Goal: Answer question/provide support: Answer question/provide support

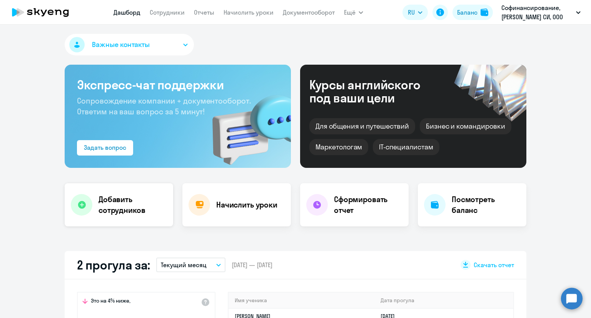
click at [120, 201] on h4 "Добавить сотрудников" at bounding box center [132, 205] width 68 height 22
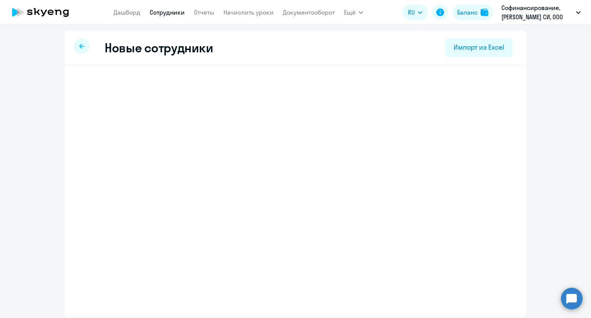
select select "english_adult_not_native_speaker"
select select "3"
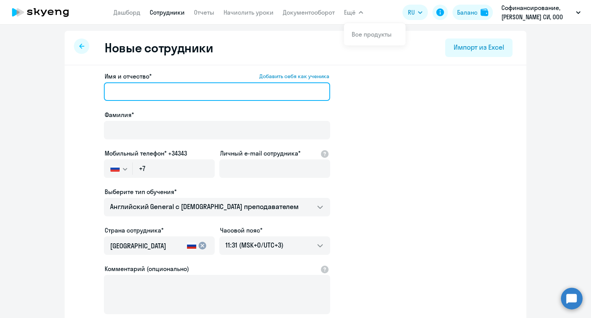
click at [185, 91] on input "Имя и отчество* Добавить себя как ученика" at bounding box center [217, 91] width 226 height 18
type input "[PERSON_NAME]"
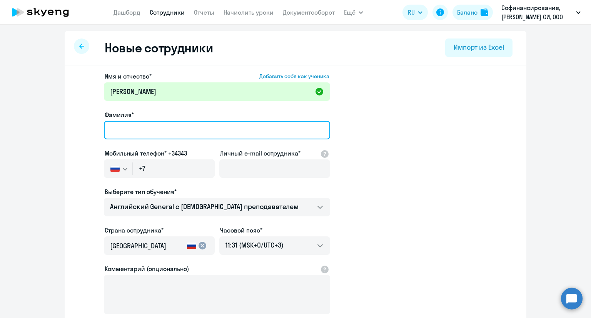
click at [141, 126] on input "Фамилия*" at bounding box center [217, 130] width 226 height 18
type input "[PERSON_NAME]"
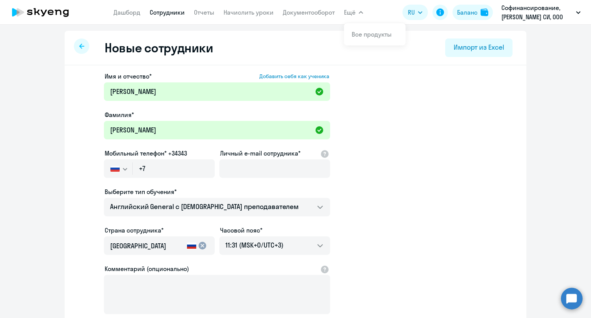
click at [123, 173] on button "button" at bounding box center [118, 168] width 28 height 18
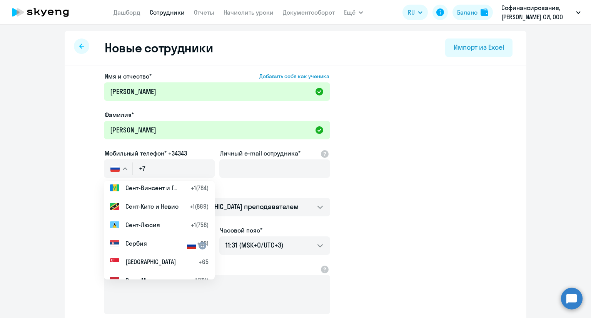
scroll to position [2999, 0]
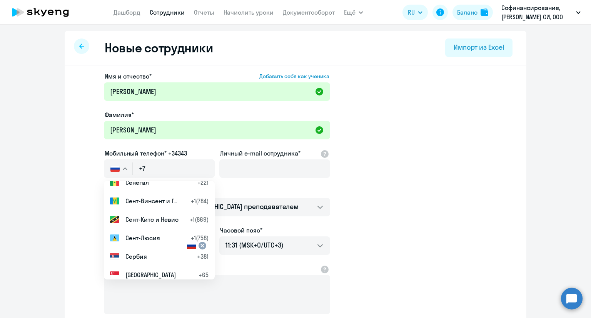
click at [152, 252] on li "Сербия +381" at bounding box center [159, 256] width 111 height 18
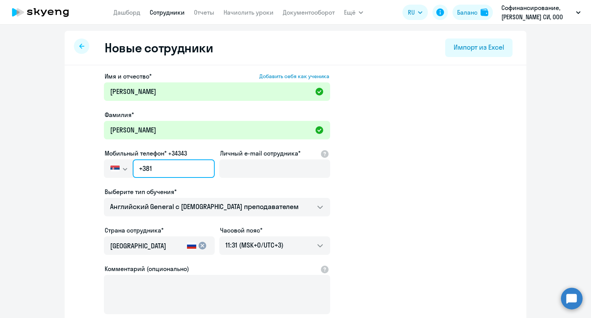
click at [172, 162] on input "+381" at bounding box center [174, 168] width 82 height 18
type input "[PHONE_NUMBER]"
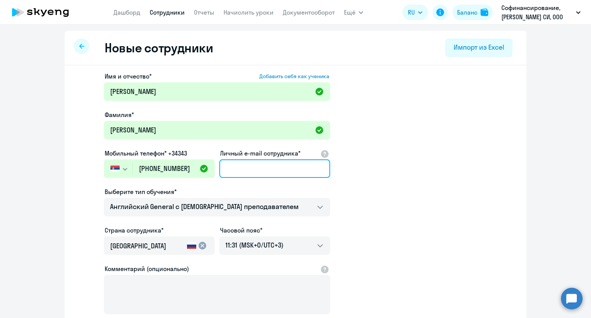
click at [265, 165] on input "Личный e-mail сотрудника*" at bounding box center [274, 168] width 111 height 18
paste input "[EMAIL_ADDRESS][DOMAIN_NAME]"
type input "[EMAIL_ADDRESS][DOMAIN_NAME]"
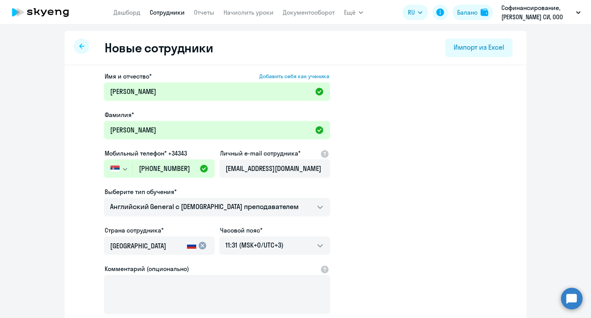
scroll to position [0, 0]
click at [368, 180] on app-new-student-form "Имя и отчество* Добавить себя как ученика [PERSON_NAME]* [PERSON_NAME] телефон*…" at bounding box center [295, 209] width 437 height 274
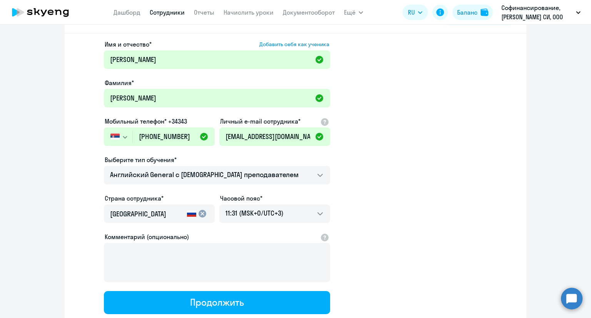
scroll to position [77, 0]
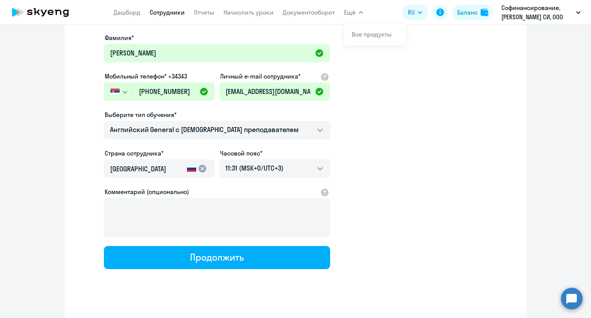
click at [148, 168] on input "[GEOGRAPHIC_DATA]" at bounding box center [147, 169] width 74 height 10
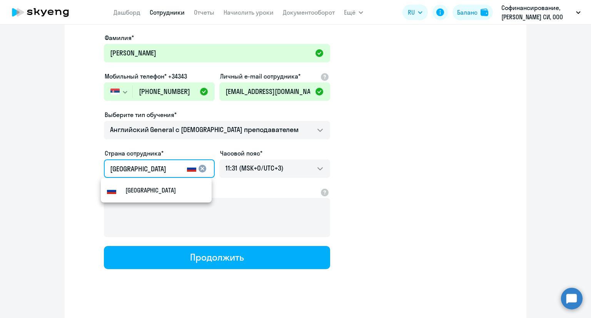
drag, startPoint x: 150, startPoint y: 168, endPoint x: 66, endPoint y: 171, distance: 83.9
click at [66, 171] on div "Имя и отчество* Добавить себя как ученика [PERSON_NAME]* [PERSON_NAME] телефон*…" at bounding box center [295, 157] width 461 height 338
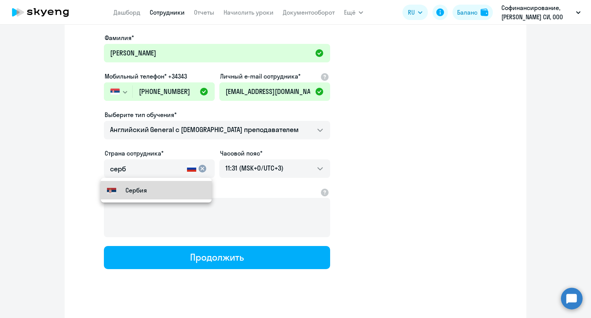
click at [136, 193] on small "Сербия" at bounding box center [136, 189] width 22 height 9
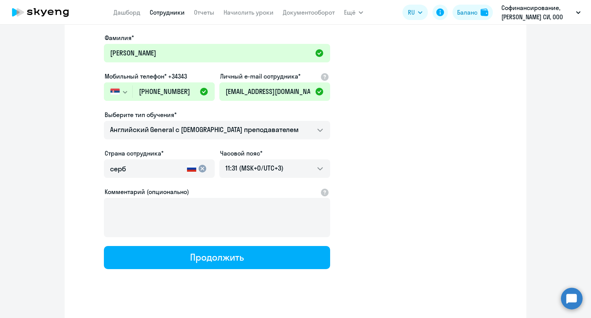
type input "Сербия"
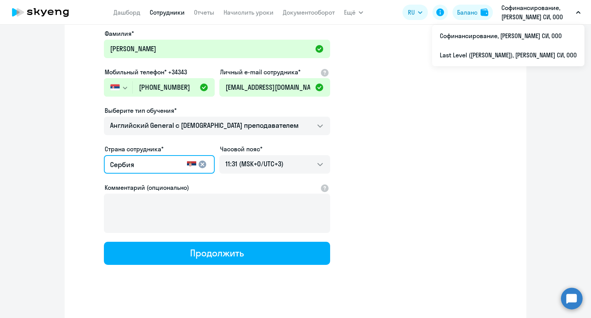
scroll to position [85, 0]
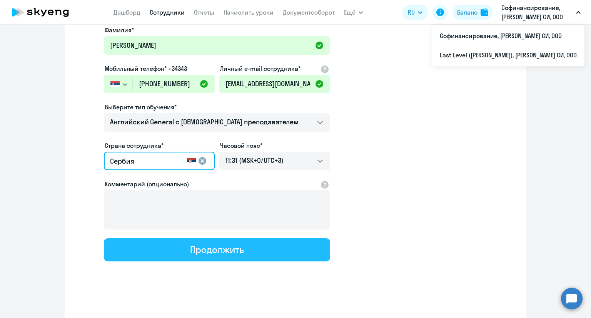
click at [214, 248] on div "Продолжить" at bounding box center [216, 249] width 53 height 12
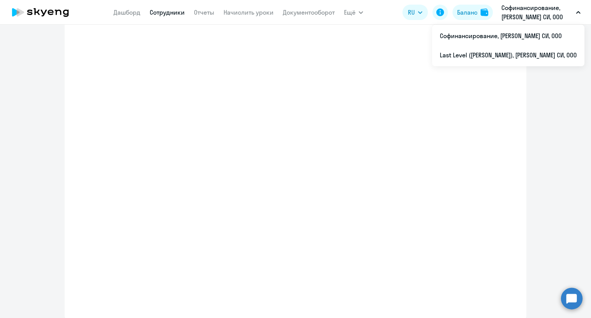
select select "english_adult_not_native_speaker"
select select "3"
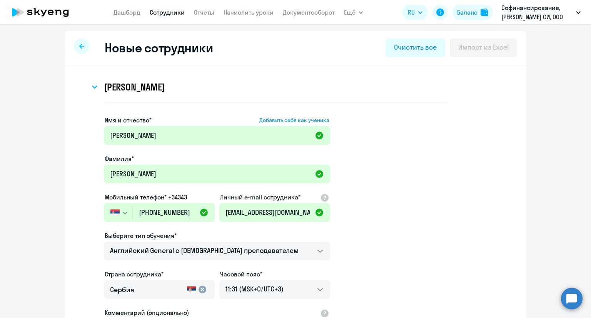
scroll to position [0, 0]
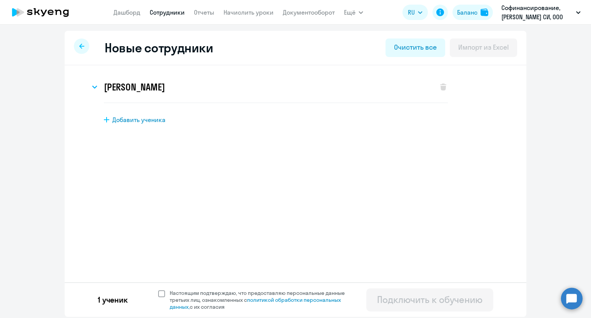
click at [160, 293] on span at bounding box center [161, 293] width 7 height 7
click at [158, 289] on input "Настоящим подтверждаю, что предоставляю персональные данные третьих лиц, ознако…" at bounding box center [158, 289] width 0 height 0
checkbox input "true"
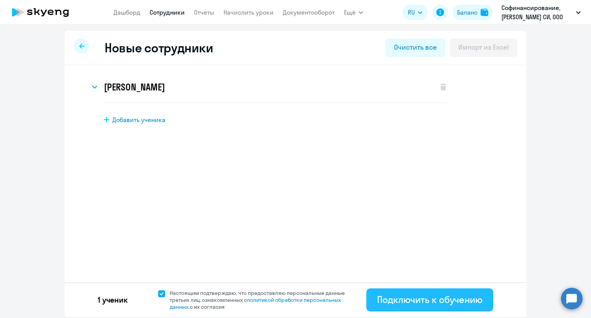
click at [389, 296] on div "Подключить к обучению" at bounding box center [429, 299] width 105 height 12
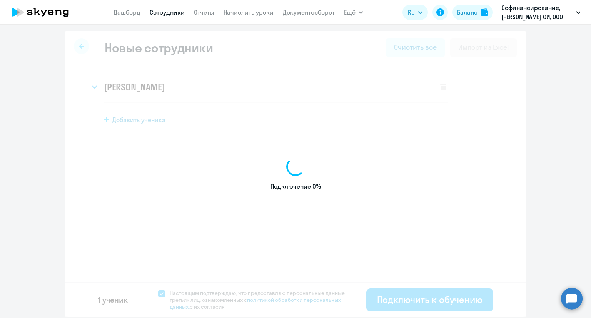
select select "english_adult_not_native_speaker"
select select "3"
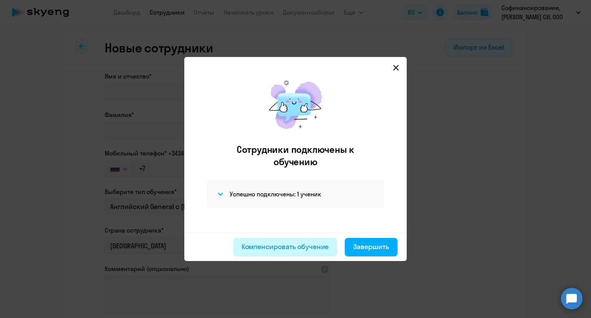
click at [323, 250] on div "Компенсировать обучение" at bounding box center [284, 246] width 87 height 10
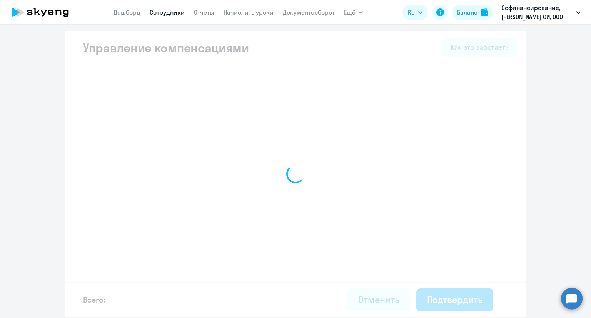
select select "MONTHLY"
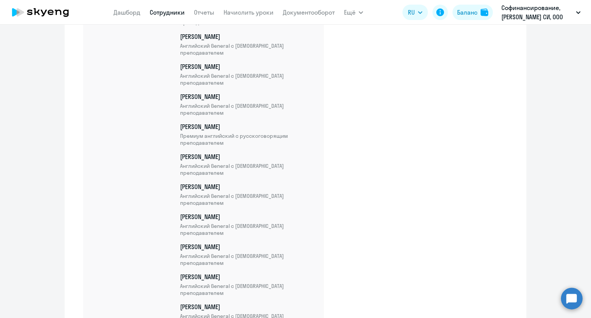
scroll to position [3262, 0]
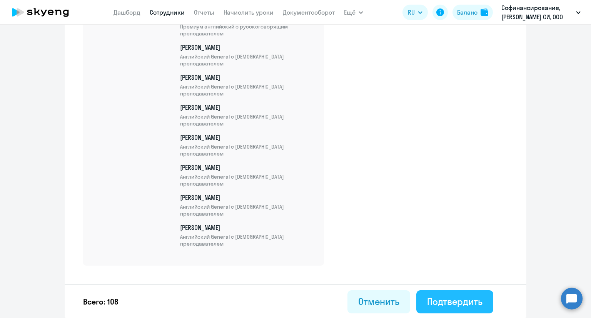
click at [439, 300] on div "Подтвердить" at bounding box center [454, 301] width 55 height 12
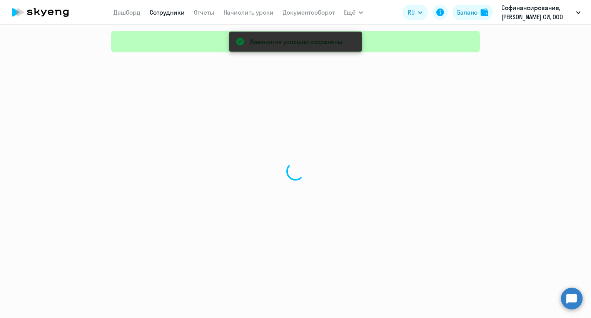
select select "30"
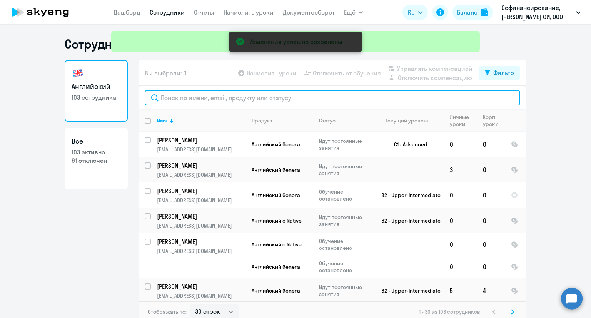
click at [183, 97] on input "text" at bounding box center [332, 97] width 375 height 15
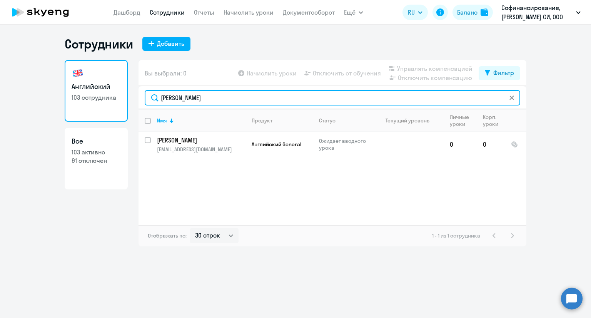
type input "[PERSON_NAME]"
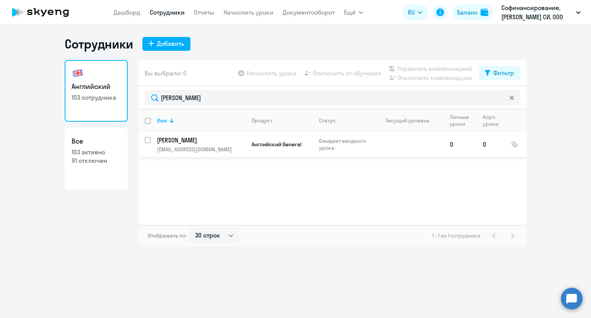
click at [222, 137] on p "[PERSON_NAME]" at bounding box center [200, 140] width 87 height 8
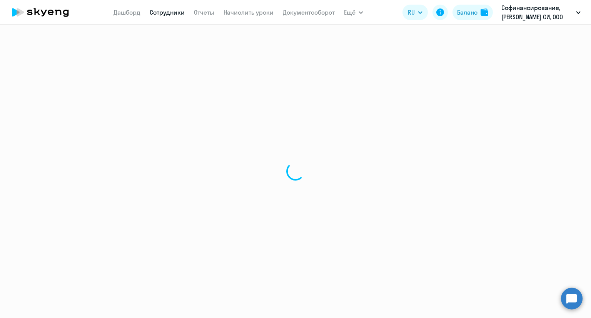
select select "english"
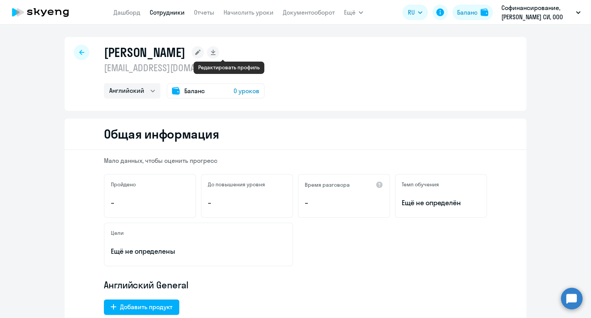
click at [204, 50] on rect at bounding box center [197, 52] width 12 height 12
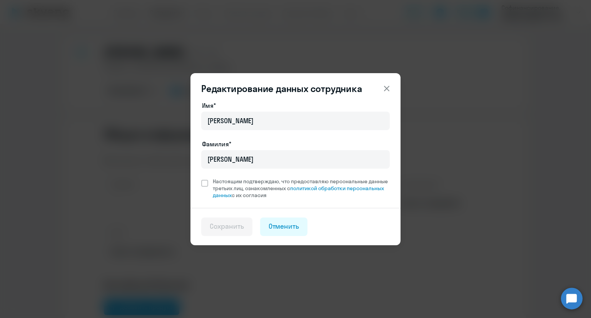
click at [384, 89] on icon at bounding box center [386, 88] width 9 height 9
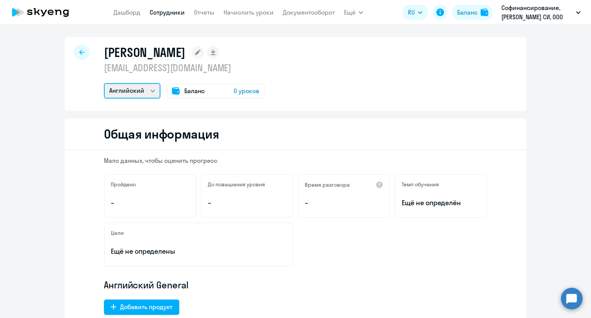
click at [146, 89] on select "Английский" at bounding box center [132, 90] width 57 height 15
click at [204, 55] on rect at bounding box center [197, 52] width 12 height 12
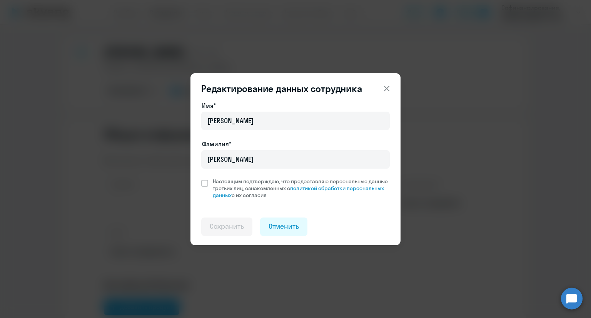
click at [379, 89] on button at bounding box center [386, 88] width 15 height 15
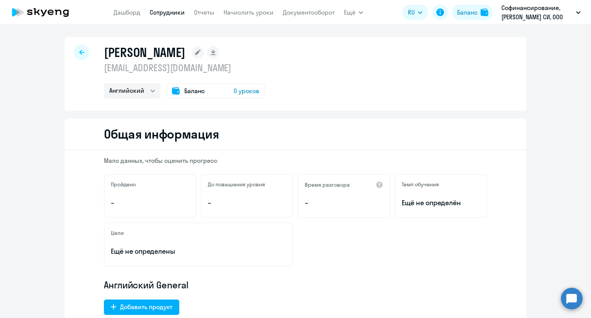
click at [204, 56] on rect at bounding box center [197, 52] width 12 height 12
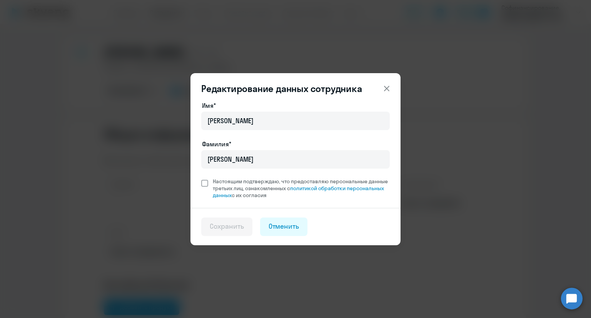
click at [223, 181] on span "Настоящим подтверждаю, что предоставляю персональные данные третьих лиц, ознако…" at bounding box center [301, 188] width 177 height 21
click at [201, 178] on input "Настоящим подтверждаю, что предоставляю персональные данные третьих лиц, ознако…" at bounding box center [201, 177] width 0 height 0
click at [223, 181] on span "Настоящим подтверждаю, что предоставляю персональные данные третьих лиц, ознако…" at bounding box center [301, 188] width 177 height 21
click at [201, 178] on input "Настоящим подтверждаю, что предоставляю персональные данные третьих лиц, ознако…" at bounding box center [201, 177] width 0 height 0
checkbox input "false"
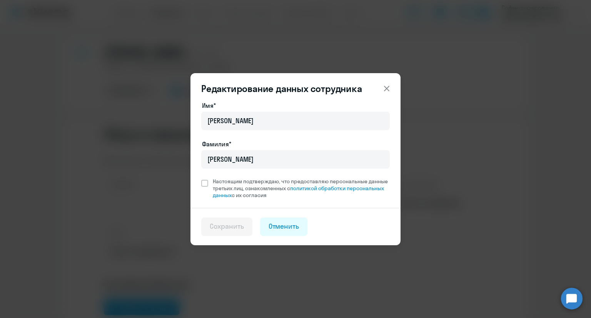
click at [383, 85] on icon at bounding box center [386, 88] width 9 height 9
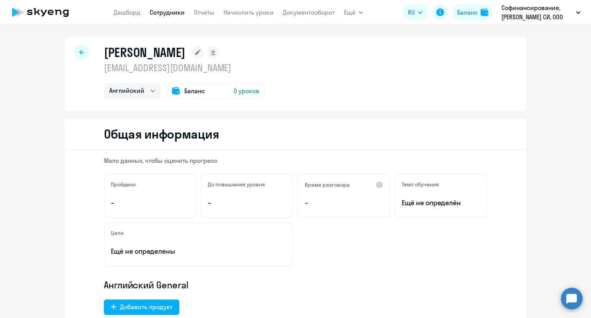
click at [80, 52] on icon at bounding box center [81, 52] width 5 height 5
select select "30"
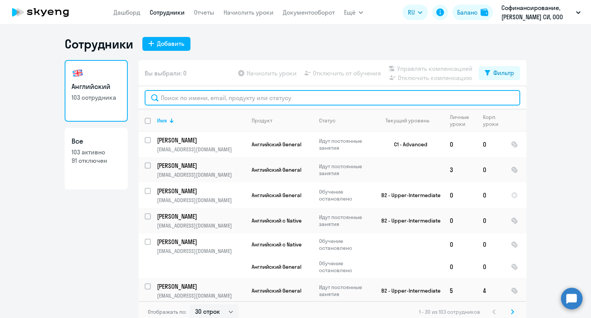
click at [194, 102] on input "text" at bounding box center [332, 97] width 375 height 15
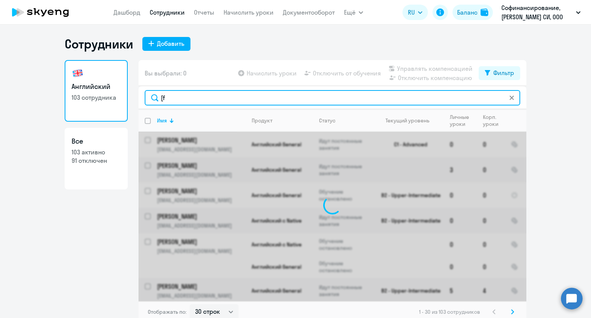
type input "["
type input "[PERSON_NAME]"
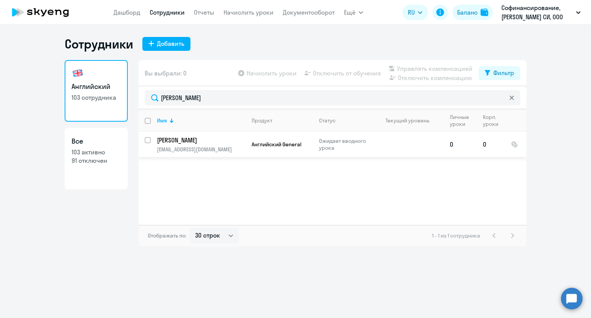
click at [243, 152] on p "[EMAIL_ADDRESS][DOMAIN_NAME]" at bounding box center [201, 149] width 88 height 7
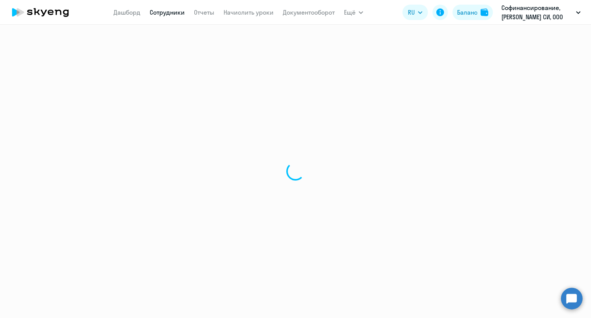
select select "english"
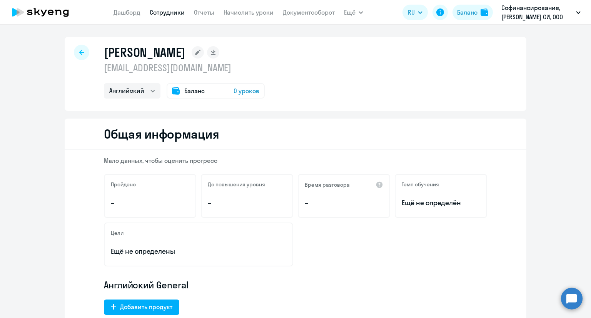
click at [204, 52] on rect at bounding box center [197, 52] width 12 height 12
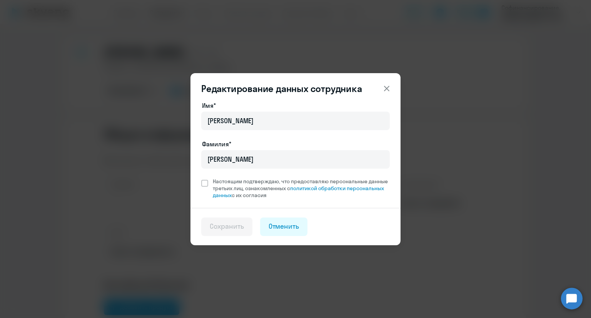
click at [389, 85] on icon at bounding box center [386, 88] width 9 height 9
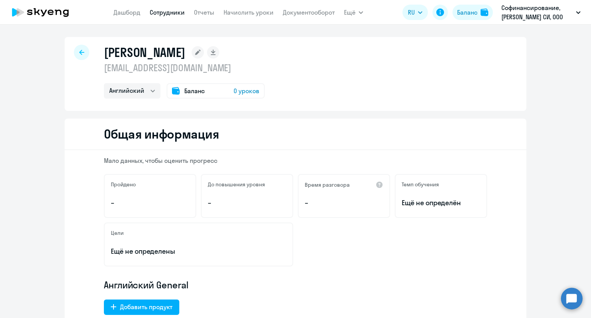
click at [576, 298] on circle at bounding box center [572, 298] width 22 height 22
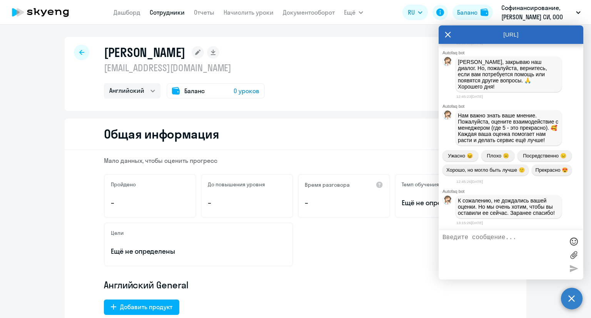
scroll to position [546, 0]
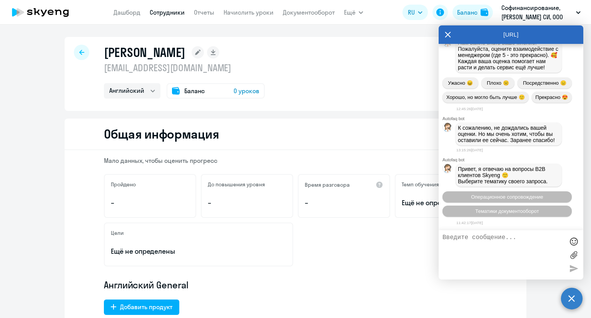
click at [479, 245] on textarea at bounding box center [502, 255] width 121 height 42
type textarea "Д"
type textarea "П"
click at [448, 245] on textarea "Добрый день! Необходимо изменить нмоер телефона сотрудника" at bounding box center [502, 255] width 121 height 42
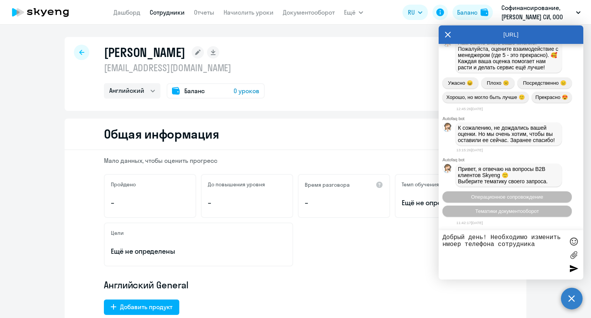
click at [448, 245] on textarea "Добрый день! Необходимо изменить нмоер телефона сотрудника" at bounding box center [502, 255] width 121 height 42
type textarea "Добрый день! Необходимо изменить номер телефона сотрудника"
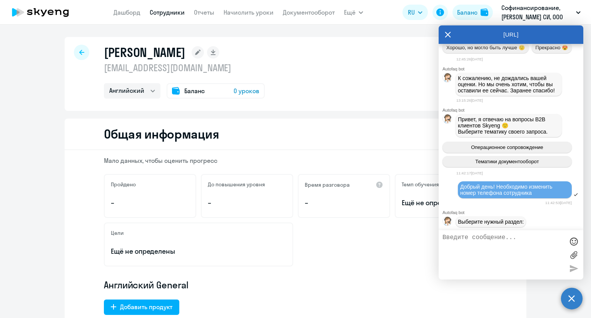
scroll to position [637, 0]
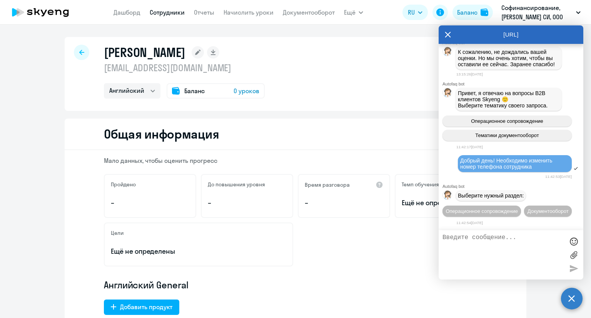
click at [482, 246] on textarea at bounding box center [502, 255] width 121 height 42
type textarea "переведи на оператора"
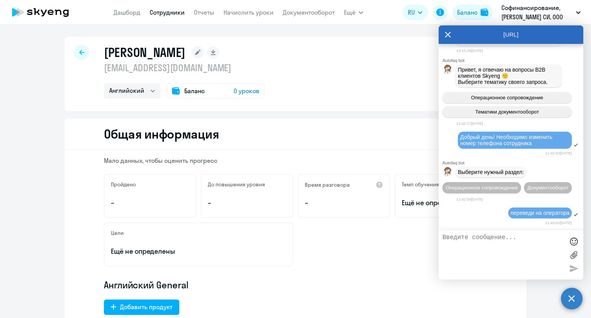
scroll to position [722, 0]
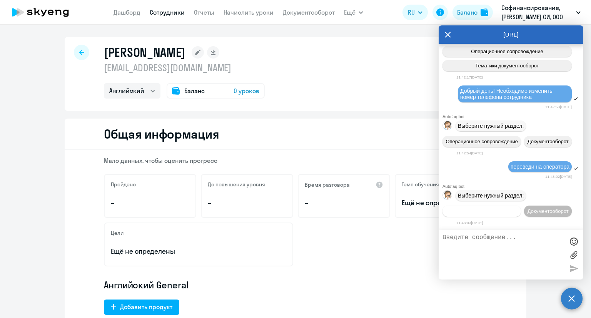
click at [506, 205] on button "Операционное сопровождение" at bounding box center [481, 210] width 78 height 11
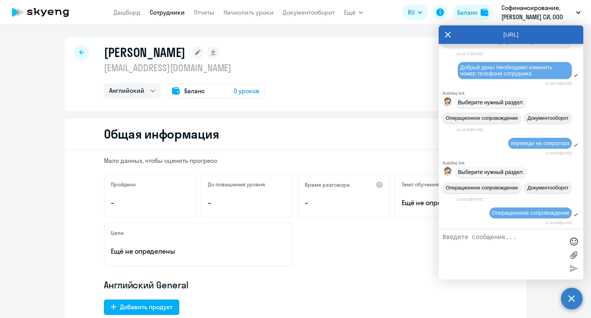
scroll to position [792, 0]
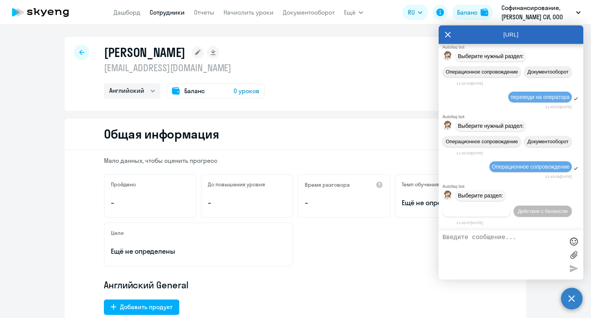
click at [486, 214] on button "Действия по сотрудникам" at bounding box center [476, 210] width 68 height 11
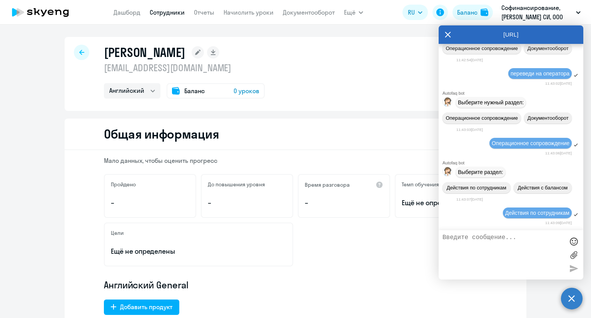
scroll to position [907, 0]
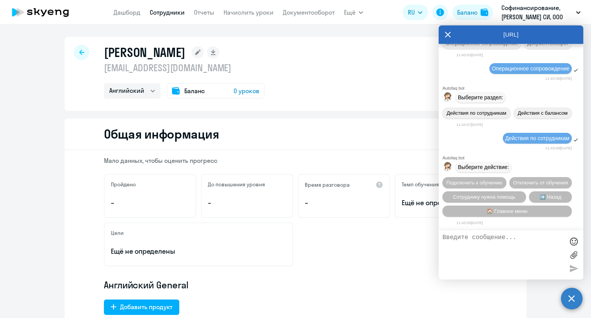
click at [481, 236] on textarea at bounding box center [502, 255] width 121 height 42
type textarea "изменить номер телефона"
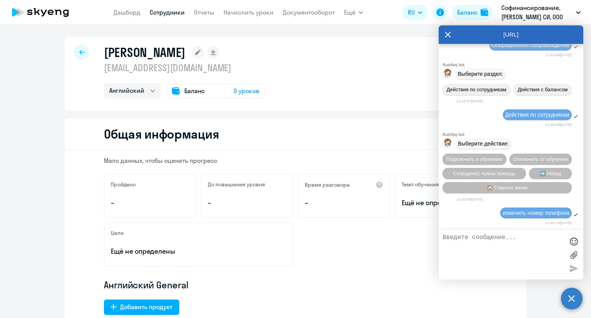
scroll to position [931, 0]
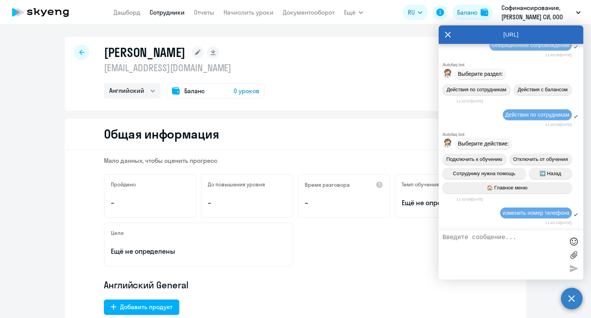
click at [452, 244] on textarea at bounding box center [502, 255] width 121 height 42
click at [491, 237] on textarea at bounding box center [502, 255] width 121 height 42
click at [471, 240] on textarea at bounding box center [502, 255] width 121 height 42
click at [482, 249] on textarea at bounding box center [502, 255] width 121 height 42
paste textarea "[PHONE_NUMBER]"
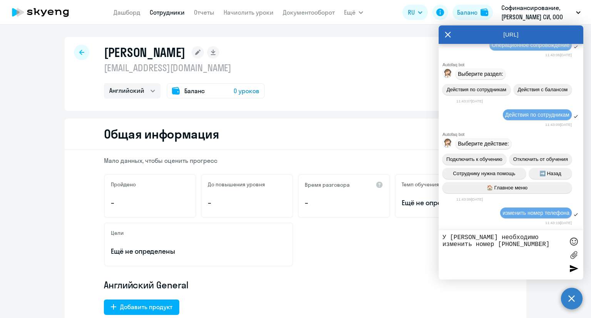
click at [492, 246] on textarea "У [PERSON_NAME] необходимо изменить номер [PHONE_NUMBER]" at bounding box center [502, 255] width 121 height 42
type textarea "У [PERSON_NAME] необходимо изменить номер [PHONE_NUMBER]"
click at [568, 268] on div at bounding box center [573, 268] width 12 height 12
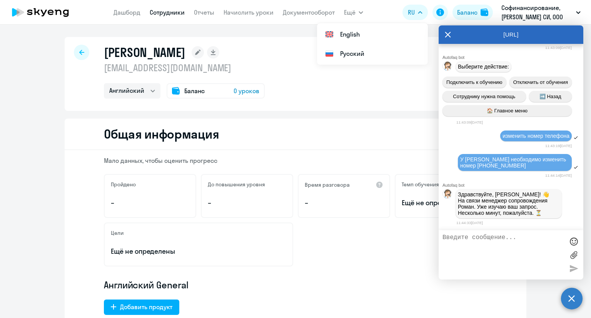
scroll to position [0, 0]
click at [338, 90] on div "[PERSON_NAME] [EMAIL_ADDRESS][DOMAIN_NAME] Английский Баланс 0 уроков" at bounding box center [295, 74] width 461 height 74
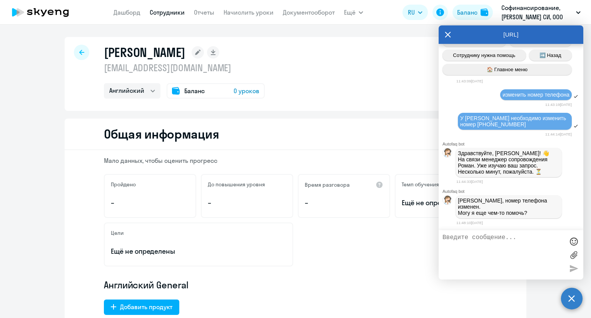
scroll to position [1048, 0]
click at [488, 241] on textarea at bounding box center [502, 255] width 121 height 42
type textarea "y"
drag, startPoint x: 476, startPoint y: 236, endPoint x: 461, endPoint y: 236, distance: 14.2
click at [461, 236] on textarea "нет, все спасибо" at bounding box center [502, 255] width 121 height 42
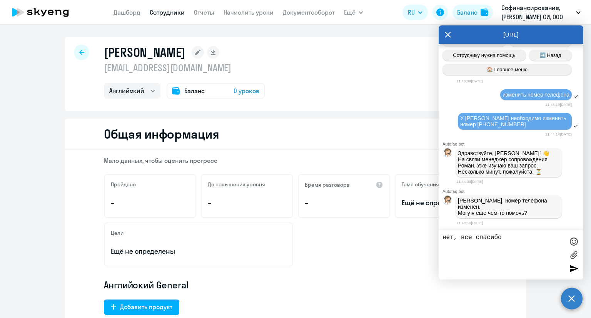
type textarea "нет, спасибо"
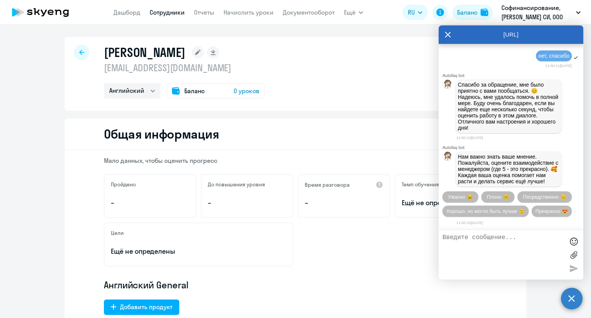
scroll to position [1265, 0]
click at [443, 34] on div "[URL]" at bounding box center [510, 34] width 145 height 18
click at [446, 34] on icon at bounding box center [447, 34] width 6 height 18
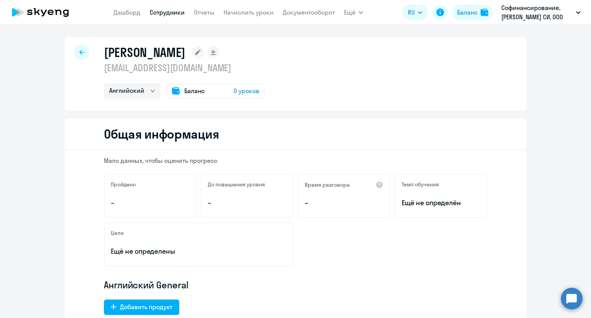
click at [78, 47] on div at bounding box center [81, 52] width 15 height 15
select select "30"
